Goal: Task Accomplishment & Management: Complete application form

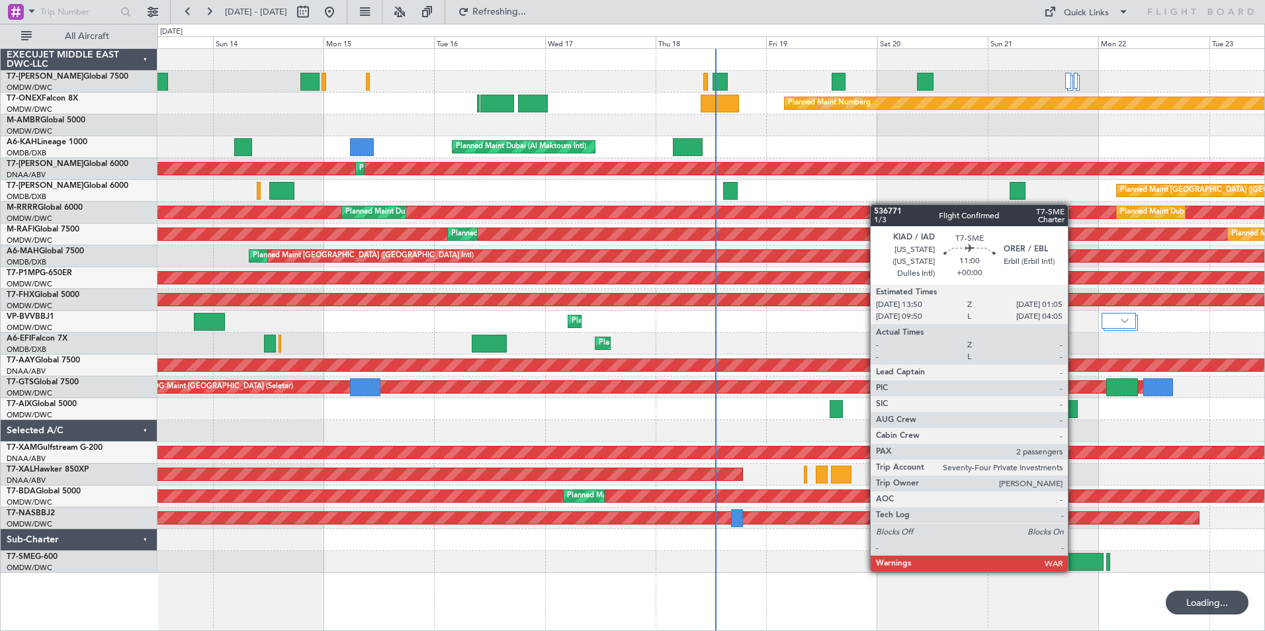
click at [1074, 570] on div at bounding box center [1077, 562] width 52 height 18
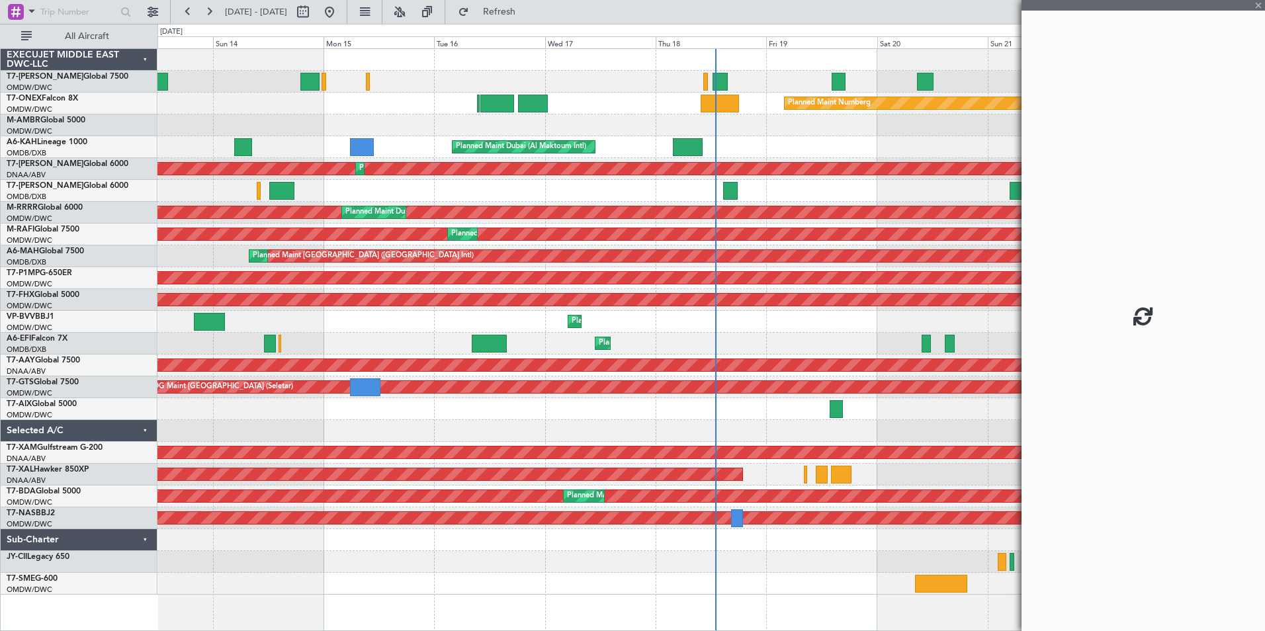
click at [509, 93] on div "Planned Maint Nurnberg Planned Maint [GEOGRAPHIC_DATA] (Al Maktoum Intl) Planne…" at bounding box center [710, 104] width 1107 height 22
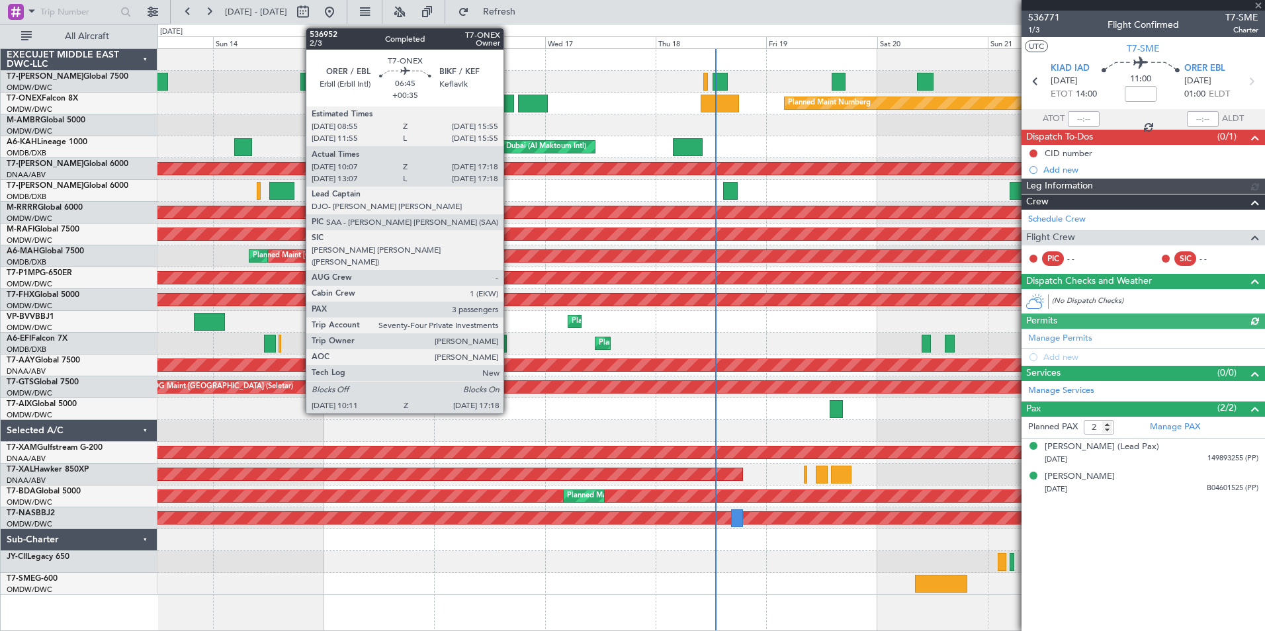
click at [509, 96] on div at bounding box center [496, 104] width 33 height 18
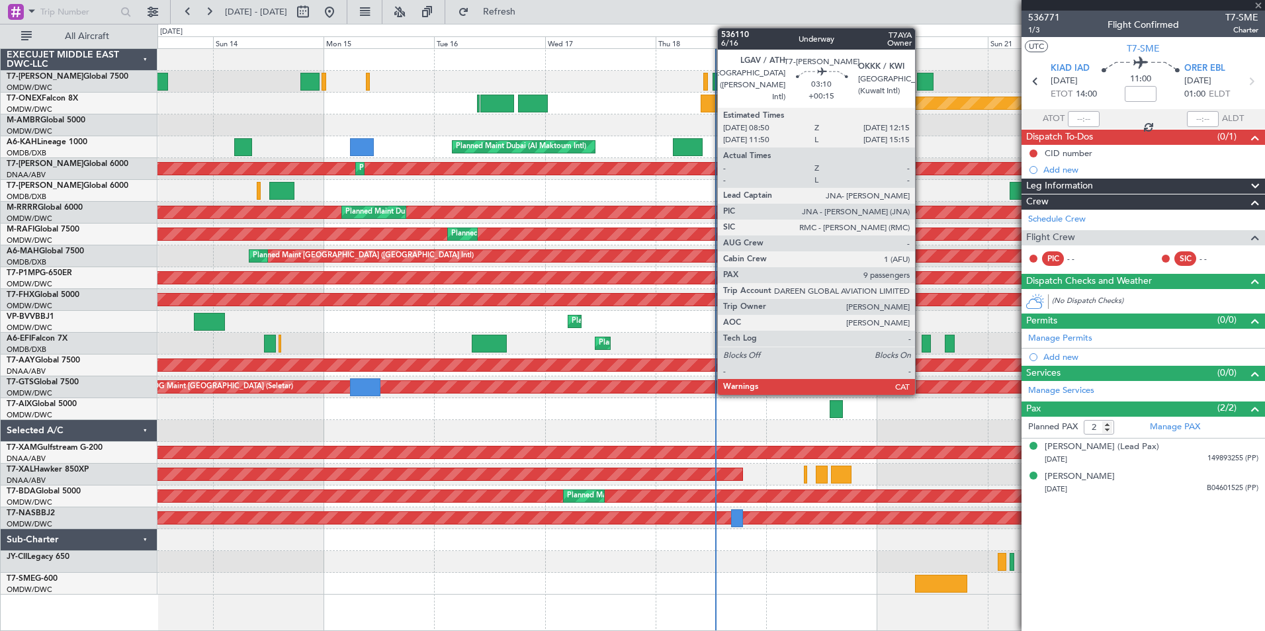
type input "+00:35"
type input "10:17"
type input "17:13"
type input "3"
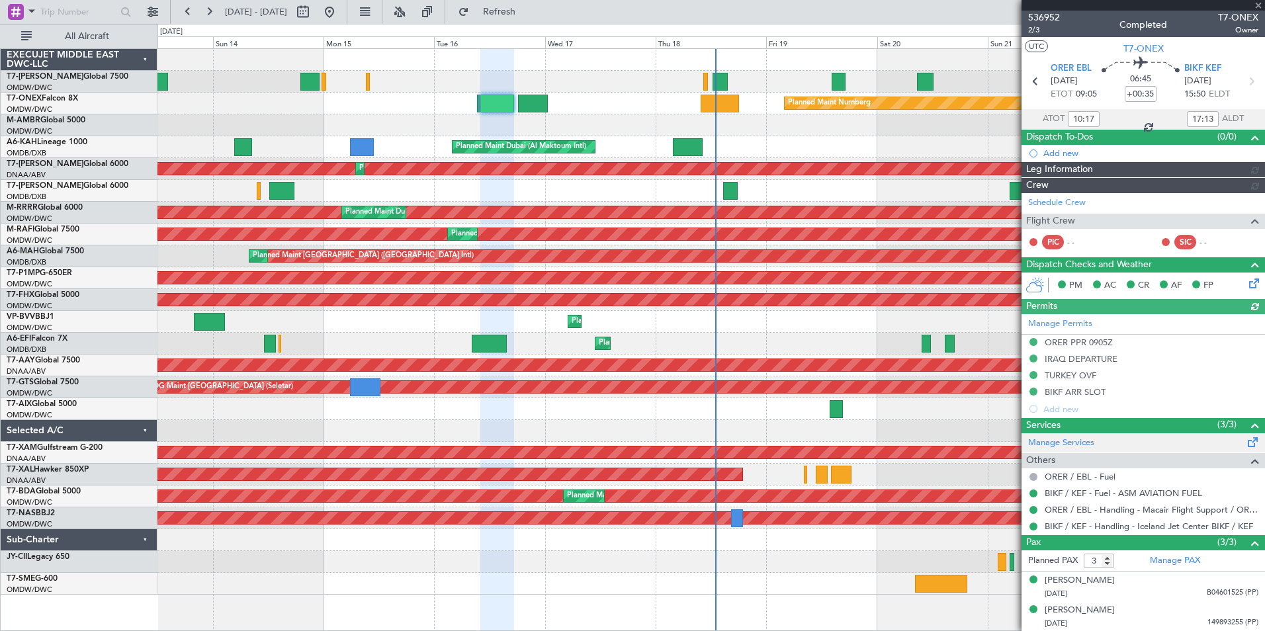
type input "[PERSON_NAME] ([PERSON_NAME])"
type input "7310"
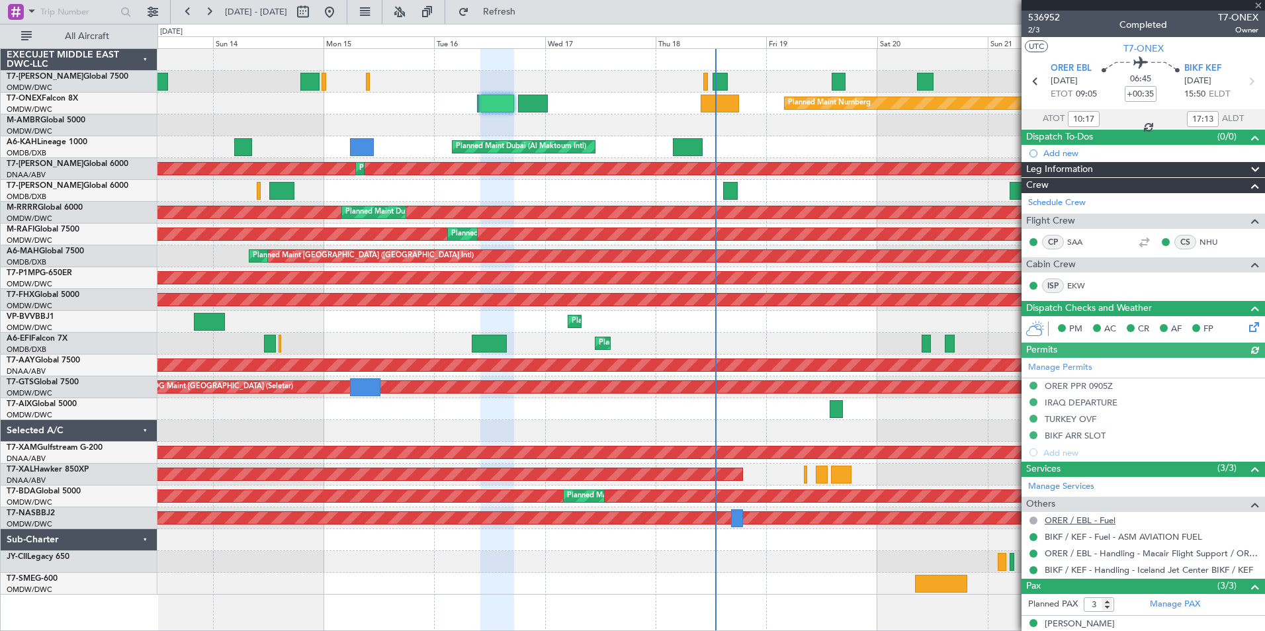
scroll to position [73, 0]
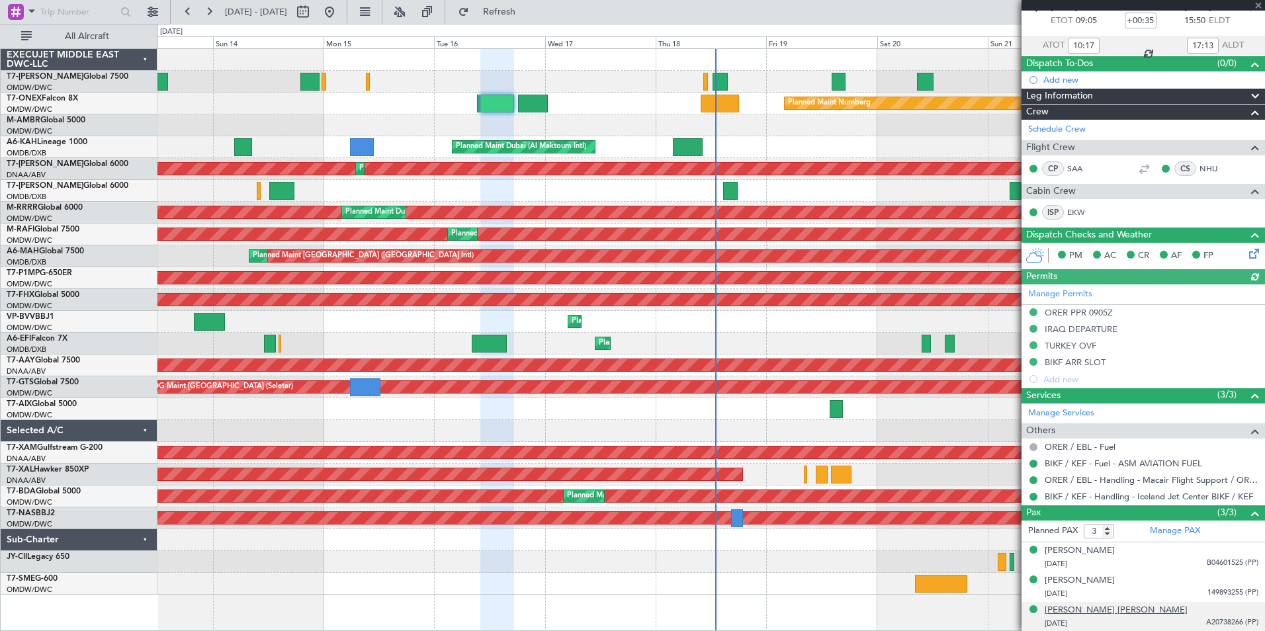
click at [1089, 611] on div "[PERSON_NAME] [PERSON_NAME]" at bounding box center [1116, 610] width 143 height 13
type input "[PERSON_NAME] ([PERSON_NAME])"
type input "7310"
type input "[PERSON_NAME] ([PERSON_NAME])"
type input "7310"
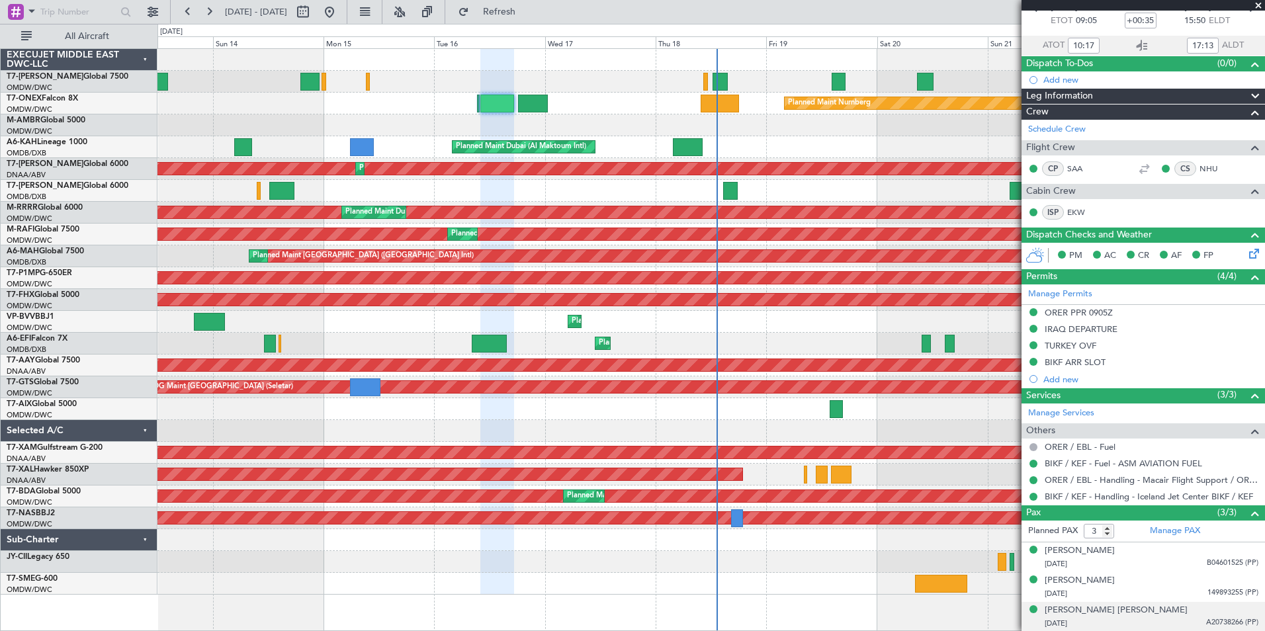
type input "[PERSON_NAME] ([PERSON_NAME])"
type input "7310"
type input "[PERSON_NAME] ([PERSON_NAME])"
type input "7310"
